Goal: Find contact information: Find contact information

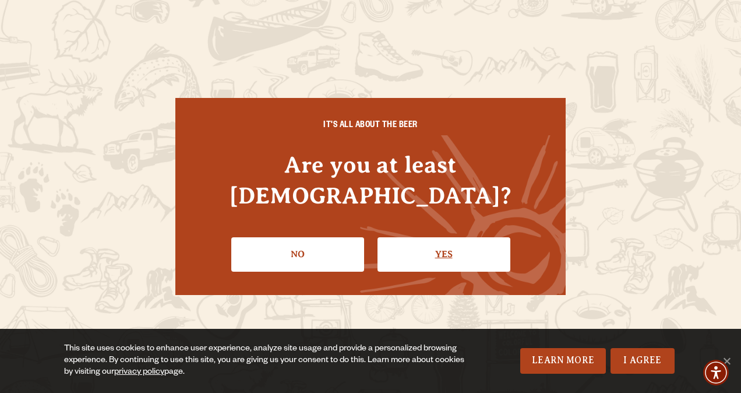
click at [393, 240] on link "Yes" at bounding box center [444, 254] width 133 height 34
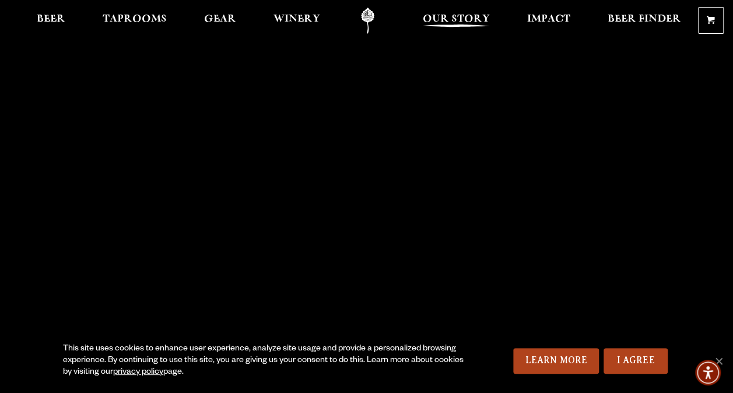
click at [478, 10] on link "Our Story" at bounding box center [456, 21] width 82 height 26
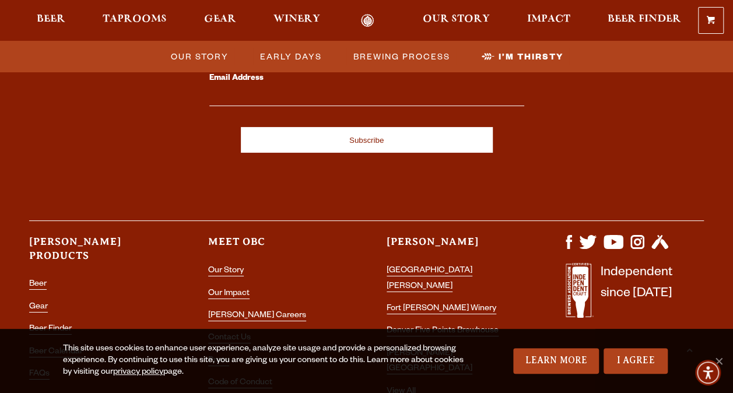
scroll to position [4069, 0]
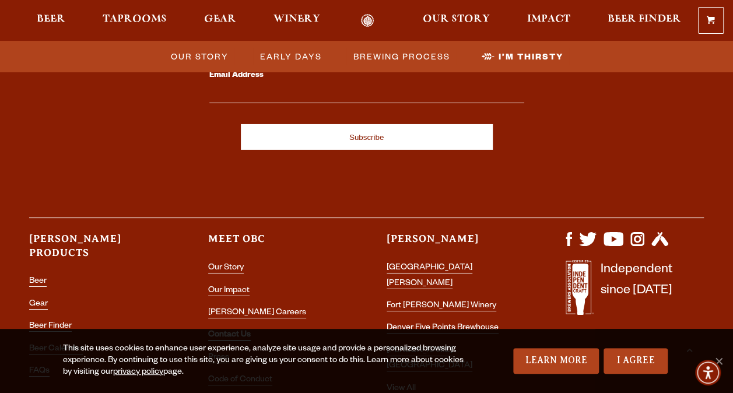
click at [233, 330] on link "Contact Us" at bounding box center [229, 335] width 43 height 10
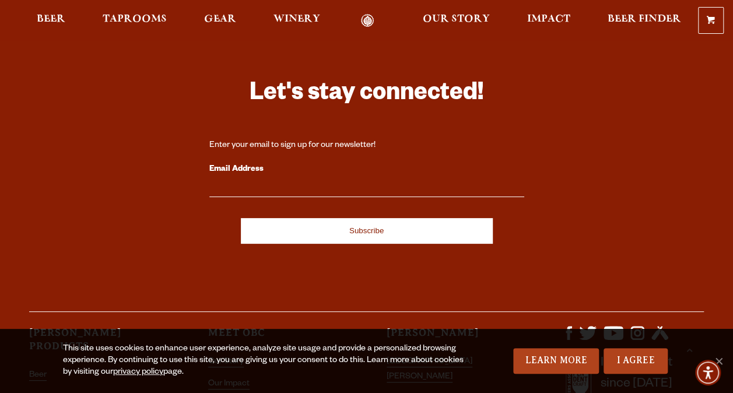
scroll to position [2389, 0]
